Goal: Use online tool/utility: Utilize a website feature to perform a specific function

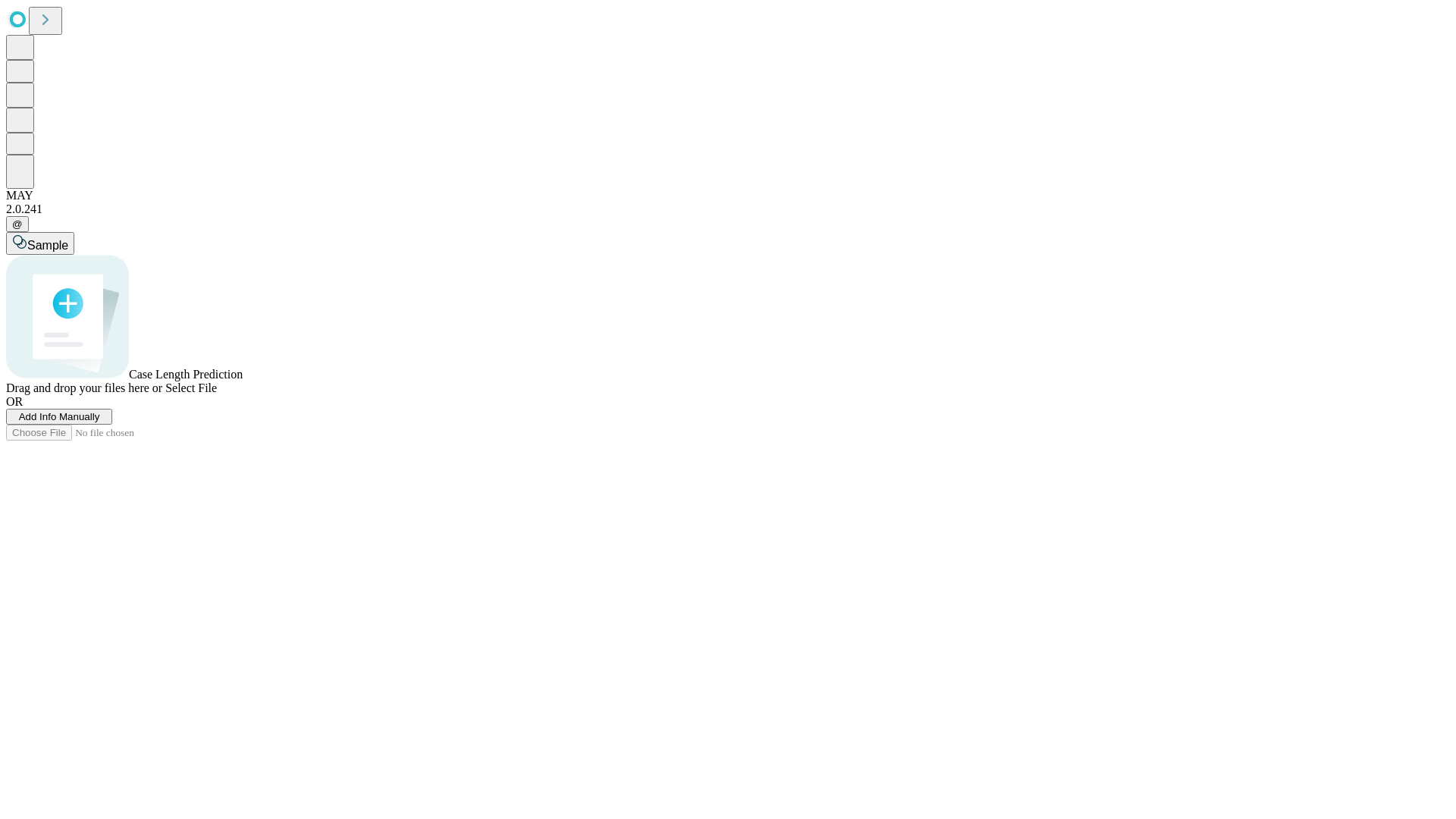
click at [217, 394] on span "Select File" at bounding box center [190, 387] width 51 height 13
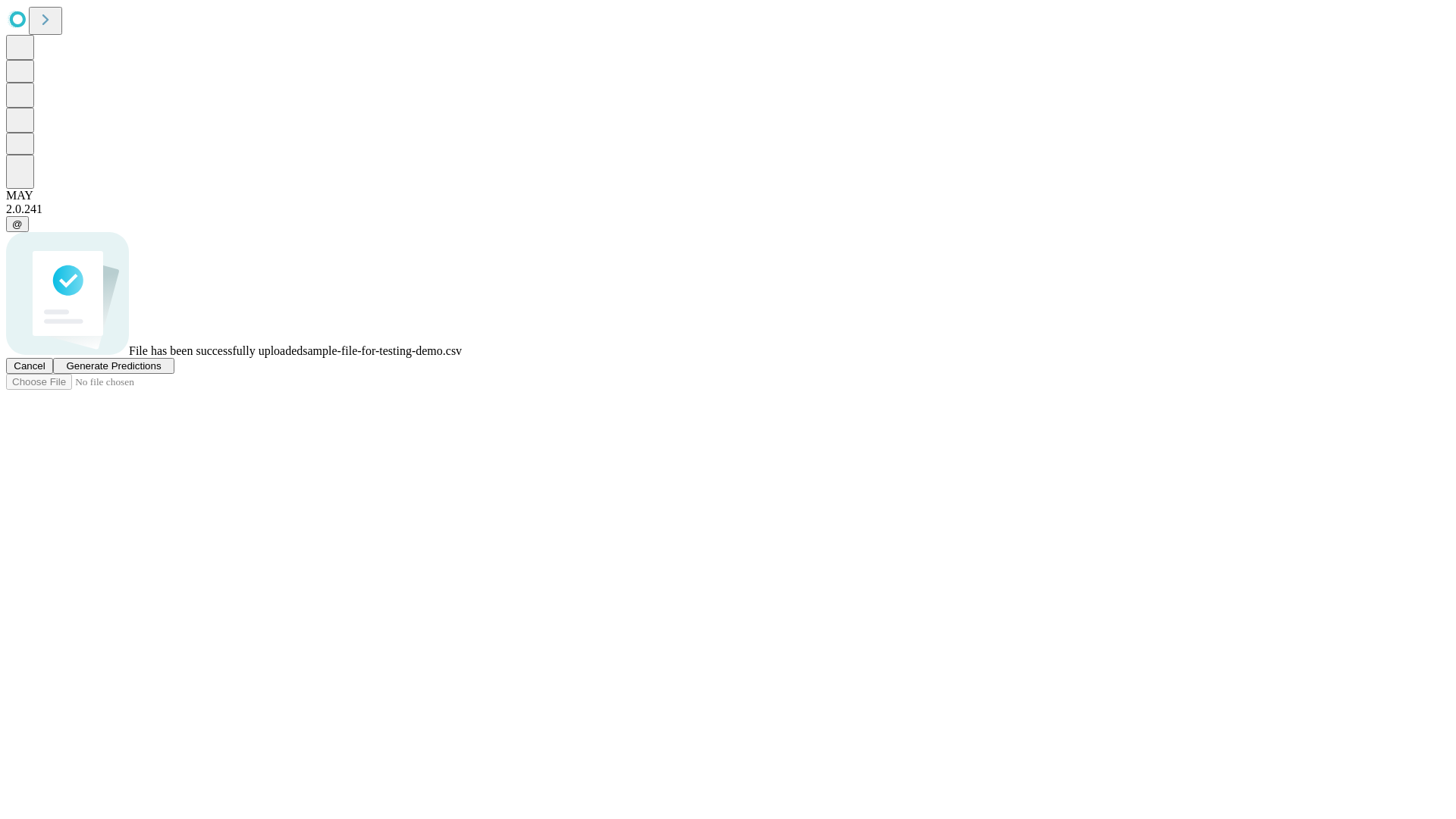
click at [161, 371] on span "Generate Predictions" at bounding box center [113, 366] width 95 height 12
